Goal: Task Accomplishment & Management: Manage account settings

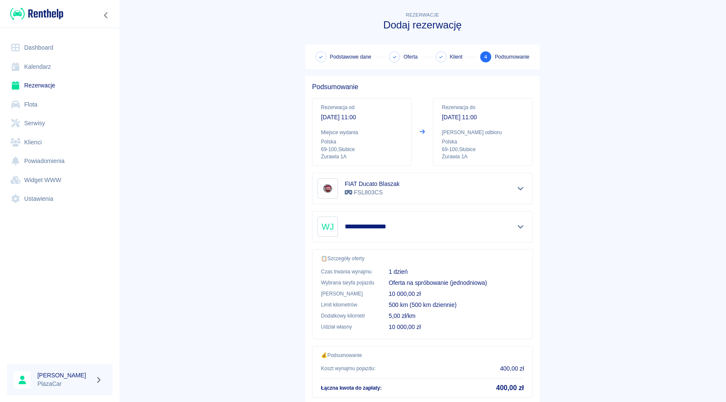
click at [42, 84] on link "Rezerwacje" at bounding box center [60, 85] width 106 height 19
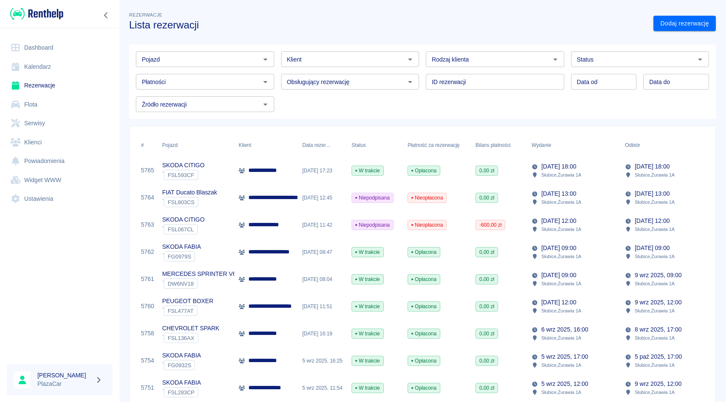
click at [196, 69] on div "Płatności Płatności" at bounding box center [201, 78] width 145 height 23
click at [196, 60] on input "Pojazd" at bounding box center [197, 59] width 119 height 11
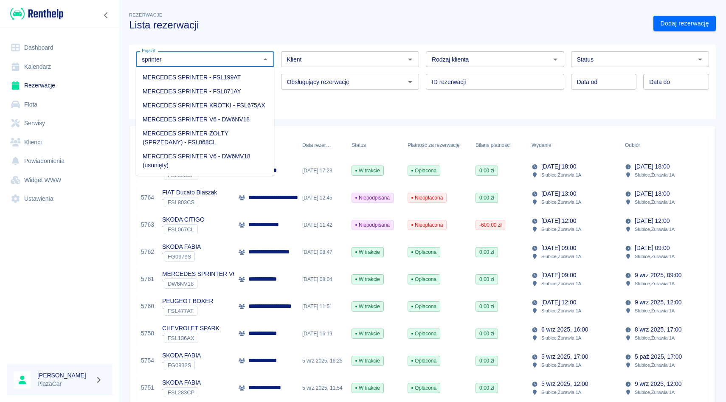
click at [207, 117] on li "MERCEDES SPRINTER V6 - DW6NV18" at bounding box center [205, 120] width 138 height 14
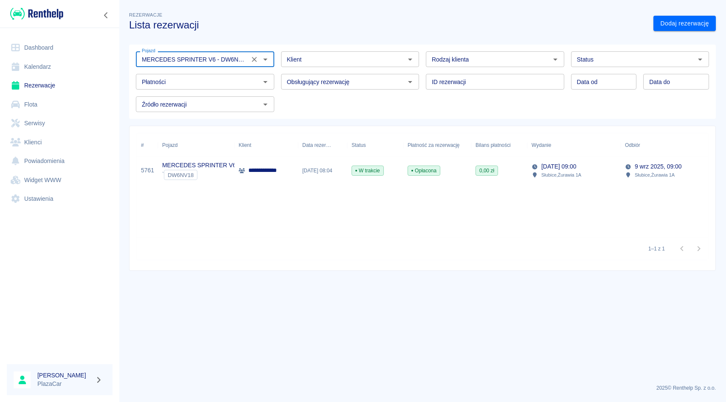
type input "MERCEDES SPRINTER V6 - DW6NV18"
click at [224, 152] on div "Pojazd" at bounding box center [196, 145] width 68 height 24
click at [224, 154] on div "Pojazd" at bounding box center [196, 145] width 68 height 24
click at [224, 158] on div "MERCEDES SPRINTER V6 ` DW6NV18" at bounding box center [196, 170] width 76 height 27
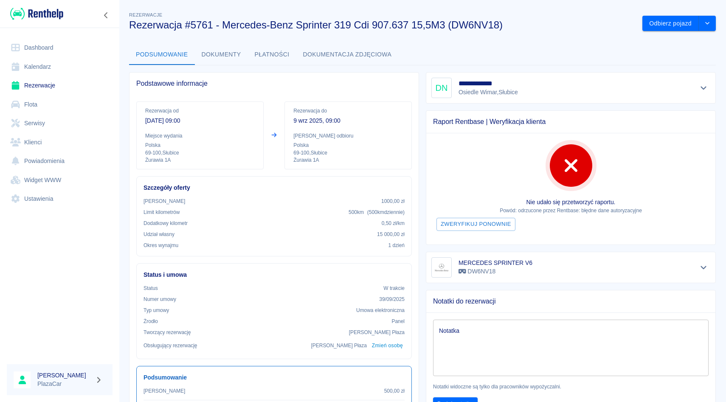
click at [707, 88] on icon "Pokaż szczegóły" at bounding box center [704, 88] width 10 height 8
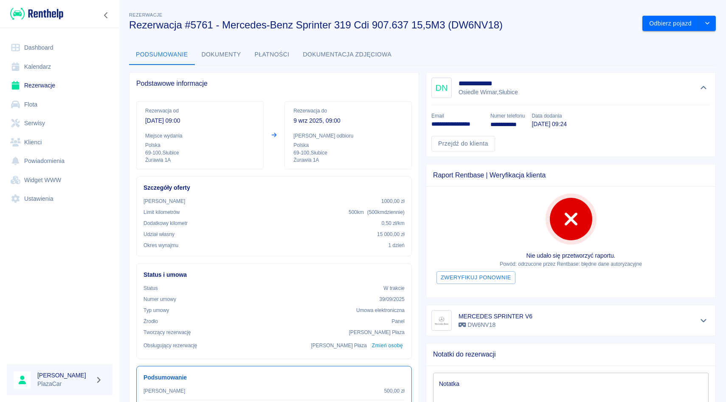
click at [9, 88] on link "Rezerwacje" at bounding box center [60, 85] width 106 height 19
